Goal: Book appointment/travel/reservation

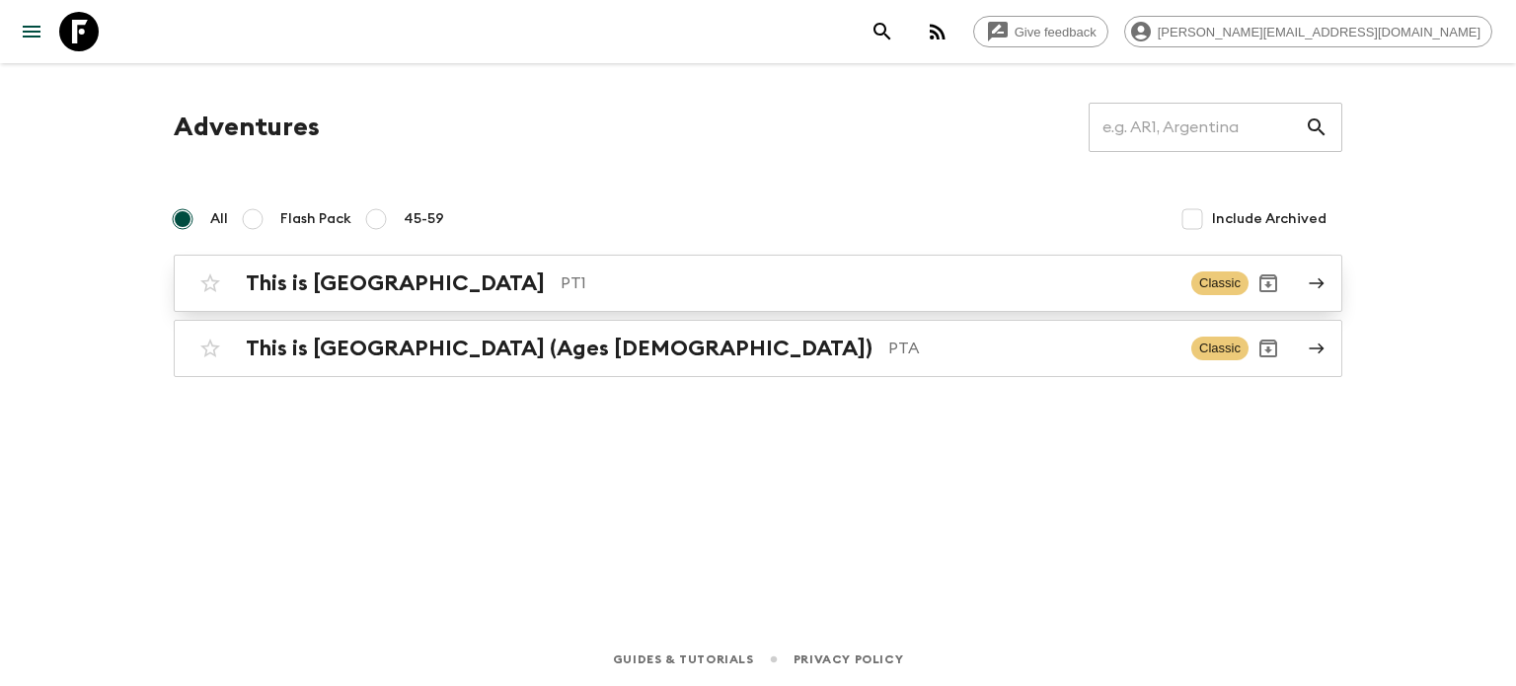
click at [422, 303] on link "This is Portugal PT1 Classic" at bounding box center [758, 283] width 1168 height 57
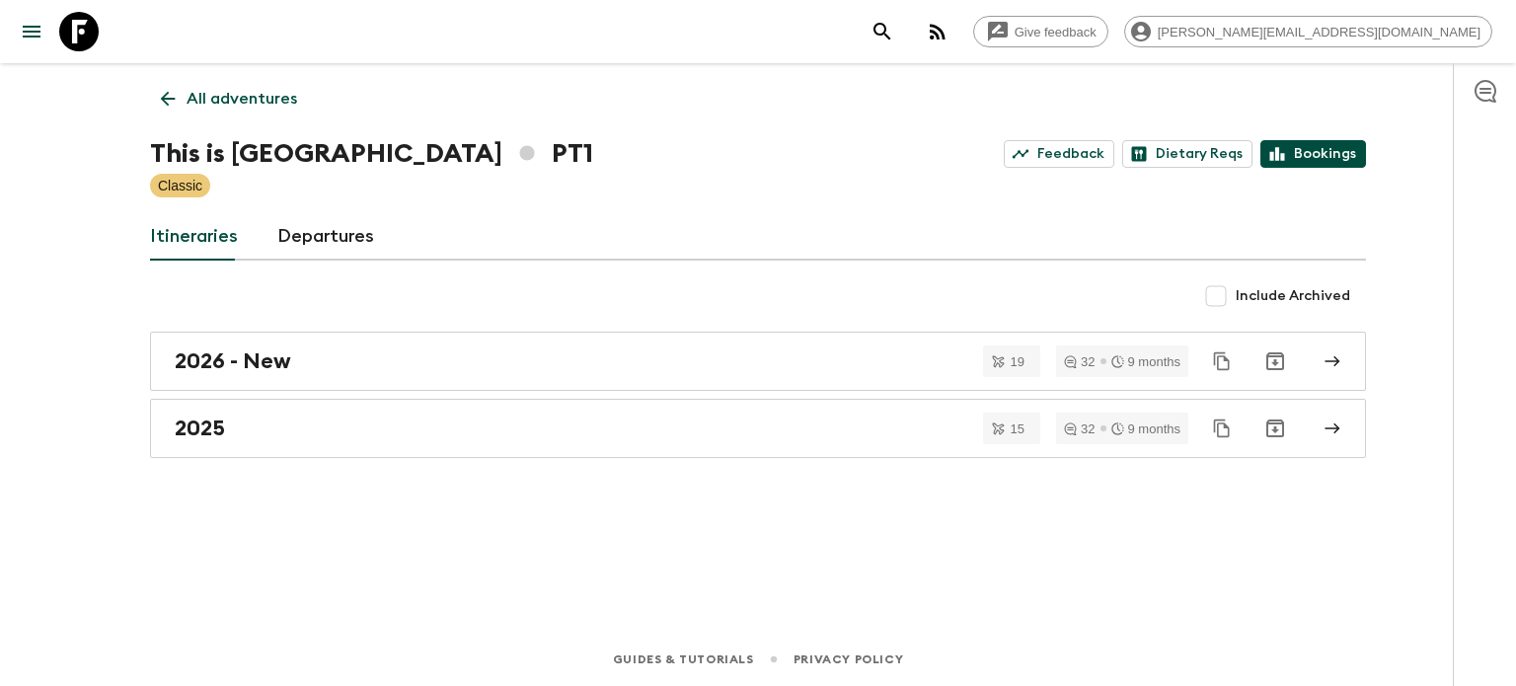
click at [1286, 156] on icon at bounding box center [1277, 154] width 18 height 18
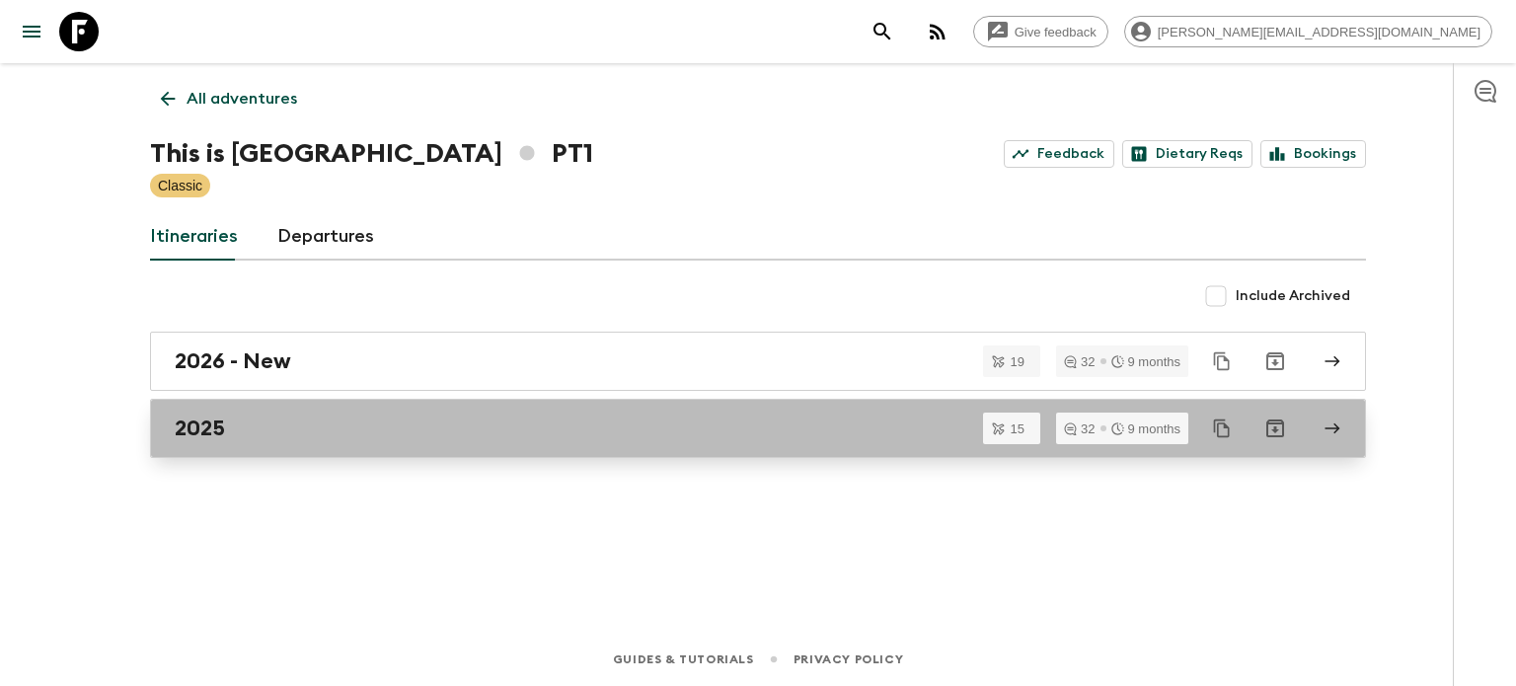
click at [374, 438] on div "2025" at bounding box center [739, 428] width 1129 height 26
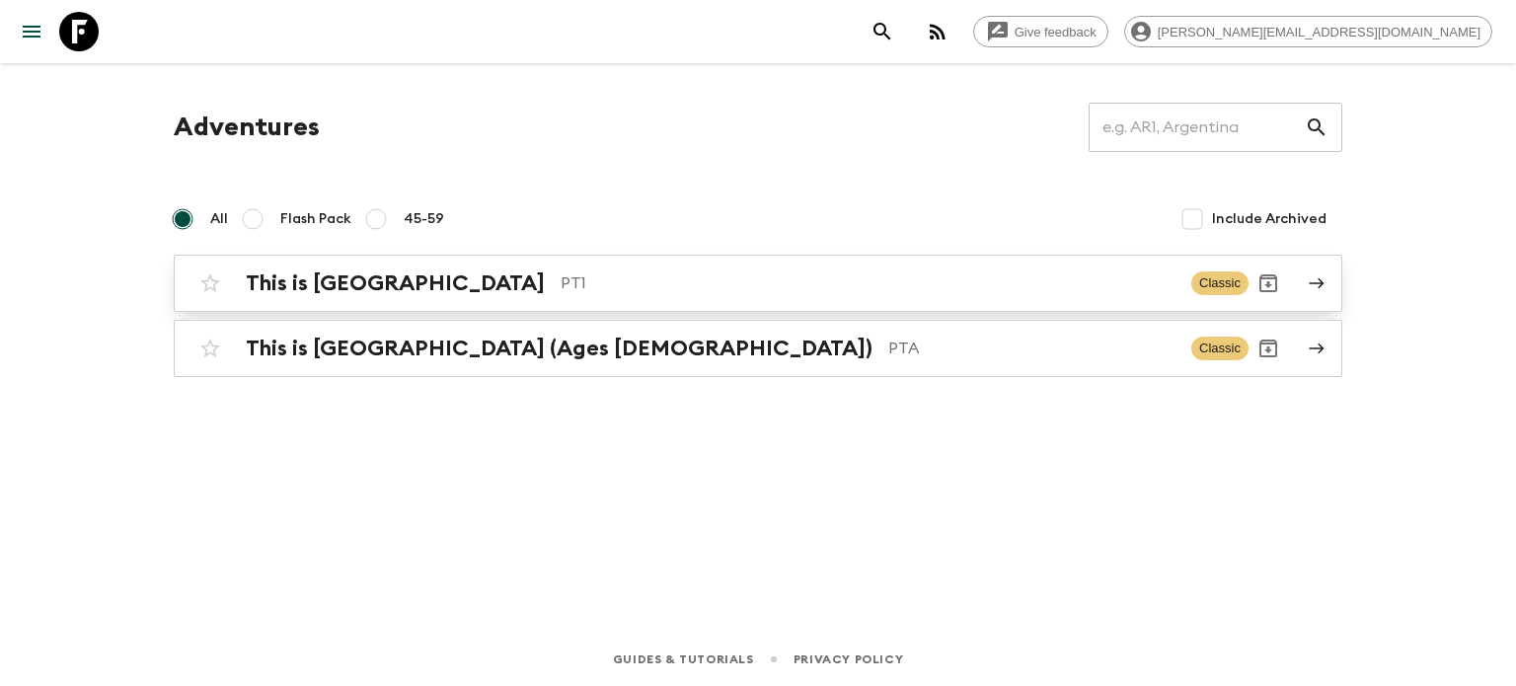
click at [1028, 283] on p "PT1" at bounding box center [868, 283] width 615 height 24
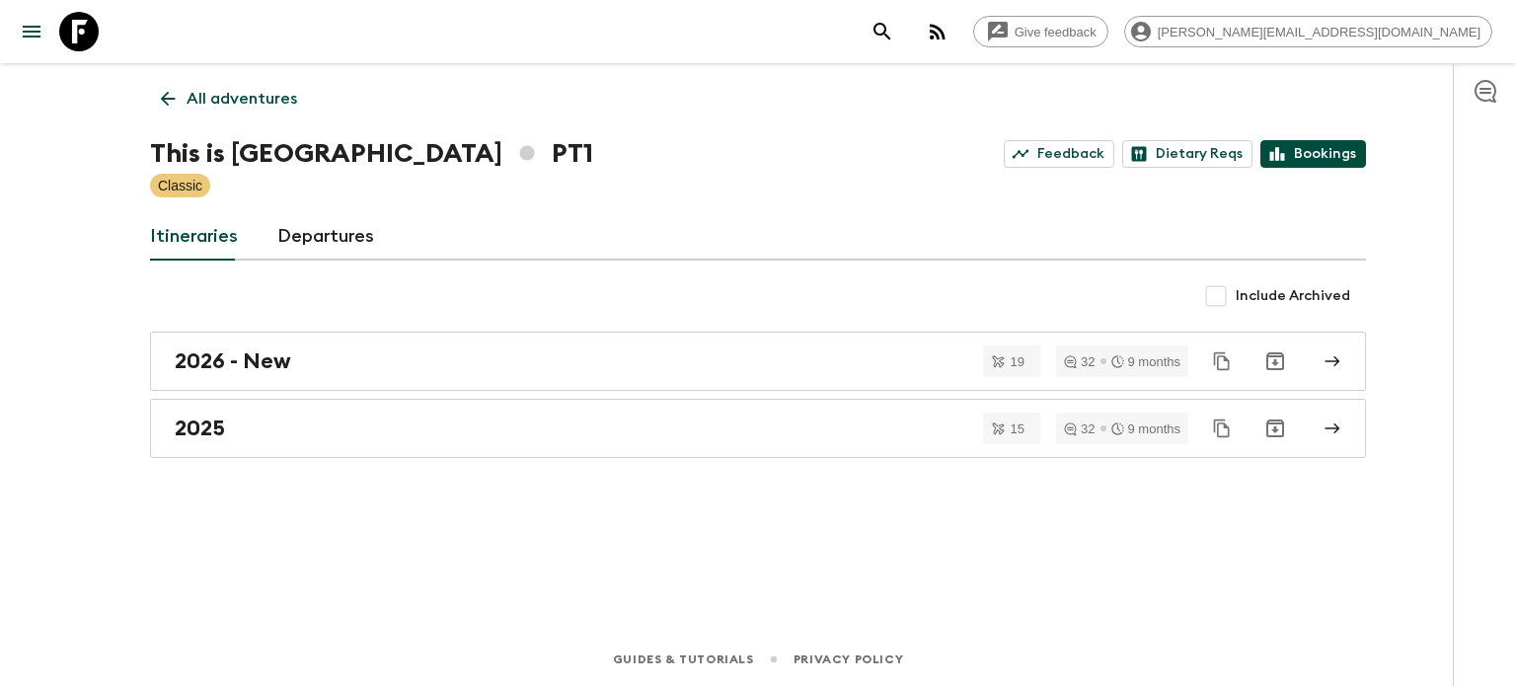
click at [1306, 148] on link "Bookings" at bounding box center [1313, 154] width 106 height 28
